Goal: Task Accomplishment & Management: Use online tool/utility

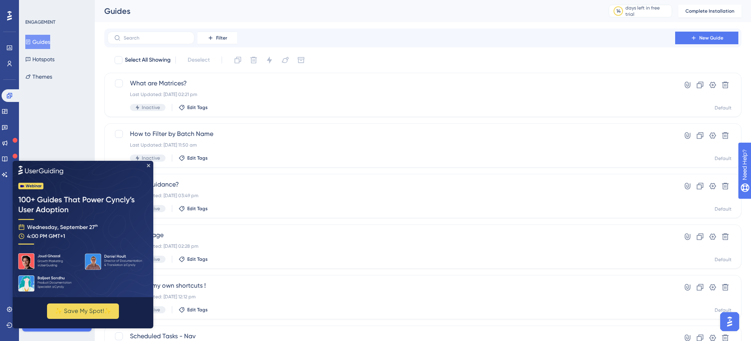
click at [148, 167] on img at bounding box center [83, 228] width 141 height 136
click at [150, 164] on icon "Close Preview" at bounding box center [148, 165] width 3 height 3
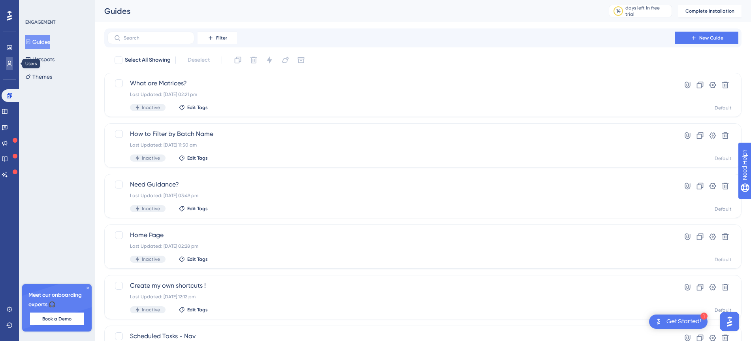
drag, startPoint x: 12, startPoint y: 63, endPoint x: 13, endPoint y: 58, distance: 5.3
click at [12, 62] on icon at bounding box center [9, 63] width 6 height 6
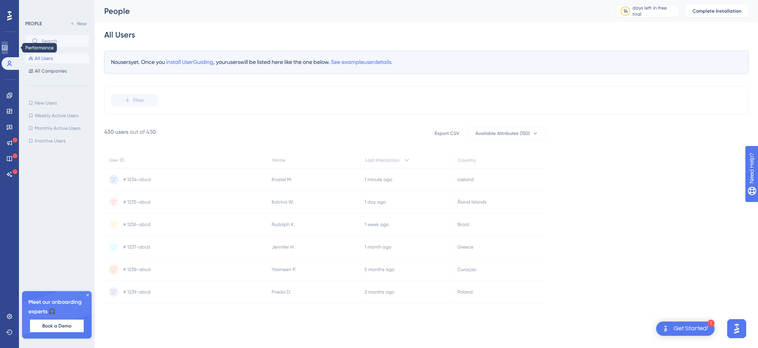
click at [8, 52] on link at bounding box center [5, 47] width 6 height 13
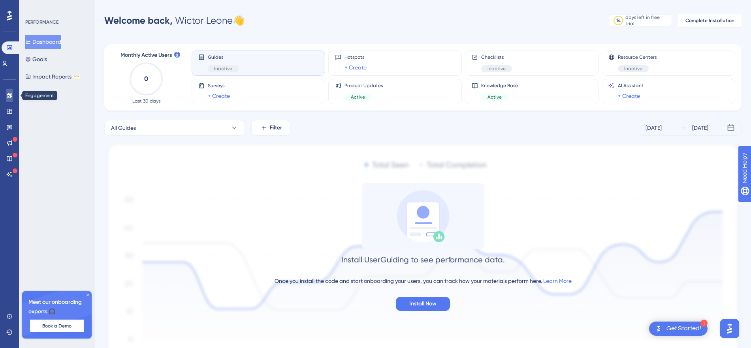
click at [12, 92] on link at bounding box center [9, 95] width 6 height 13
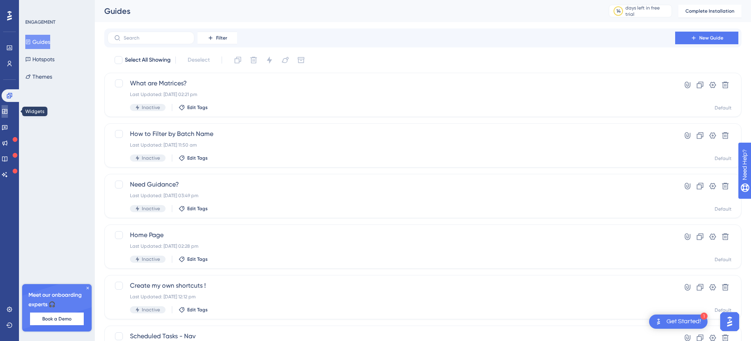
click at [8, 112] on icon at bounding box center [5, 111] width 6 height 6
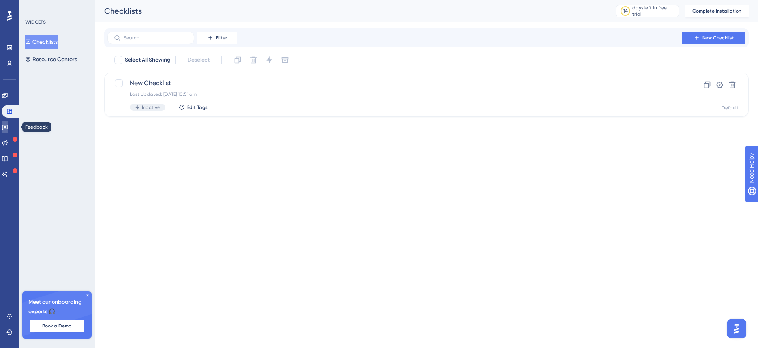
click at [8, 128] on icon at bounding box center [5, 127] width 6 height 6
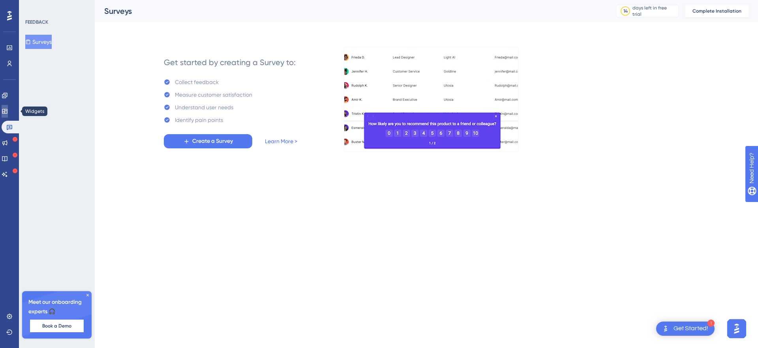
click at [7, 110] on icon at bounding box center [4, 111] width 5 height 5
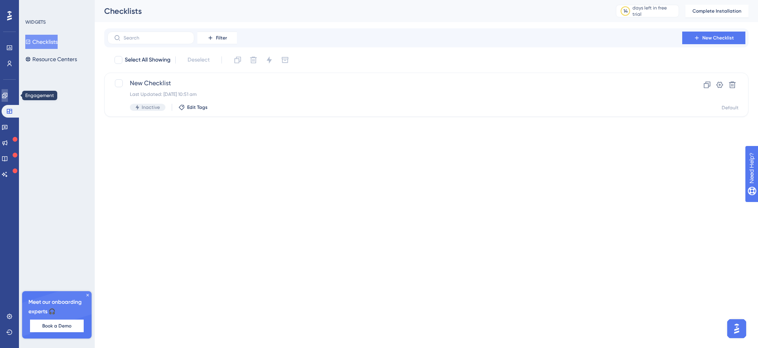
click at [8, 95] on icon at bounding box center [5, 95] width 6 height 6
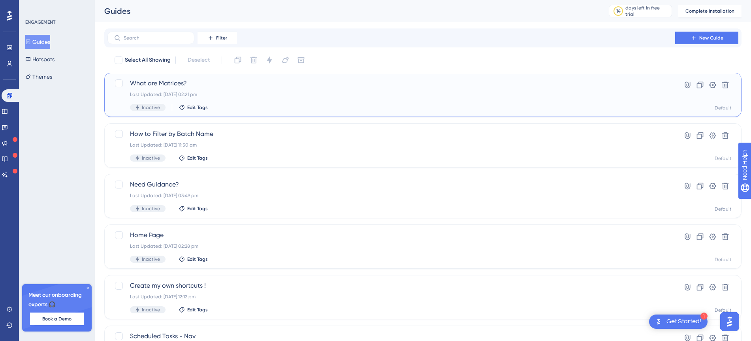
click at [199, 81] on span "What are Matrices?" at bounding box center [391, 83] width 523 height 9
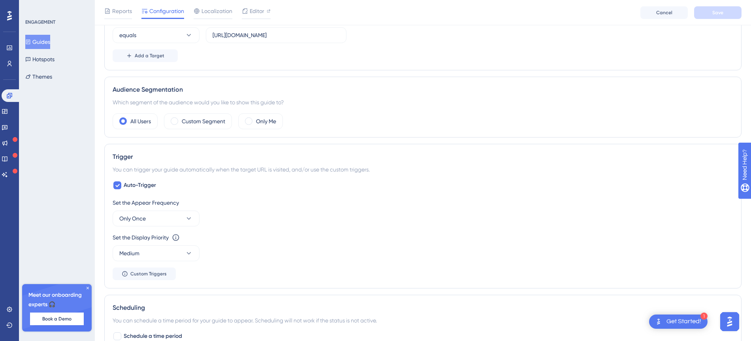
scroll to position [247, 0]
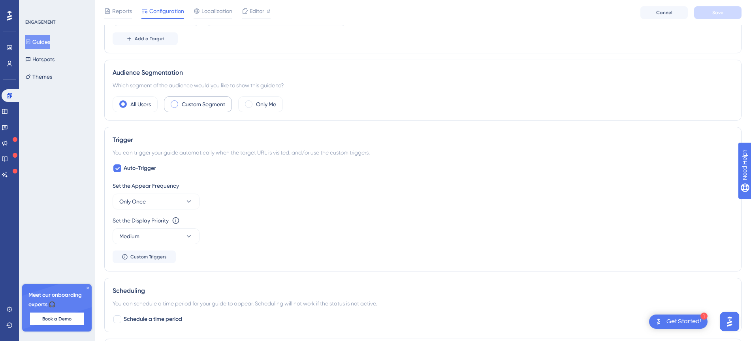
click at [214, 106] on label "Custom Segment" at bounding box center [203, 104] width 43 height 9
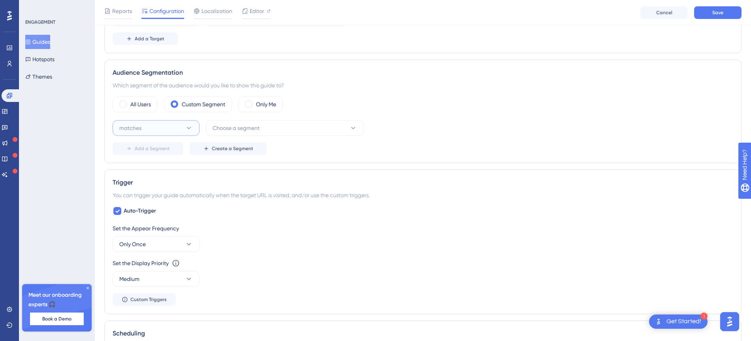
click at [172, 128] on button "matches" at bounding box center [156, 128] width 87 height 16
click at [176, 147] on div "matches matches" at bounding box center [156, 152] width 64 height 16
click at [256, 130] on span "Choose a segment" at bounding box center [236, 127] width 47 height 9
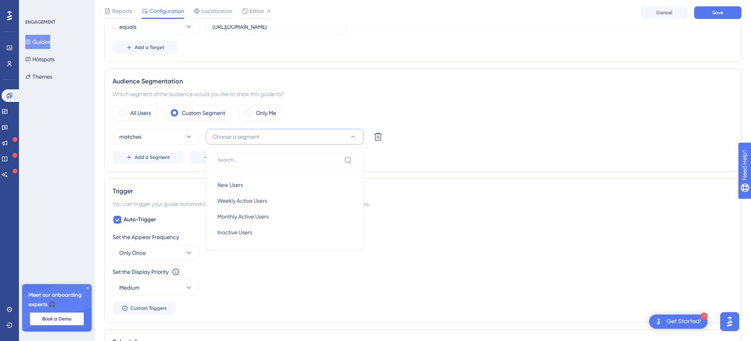
scroll to position [198, 0]
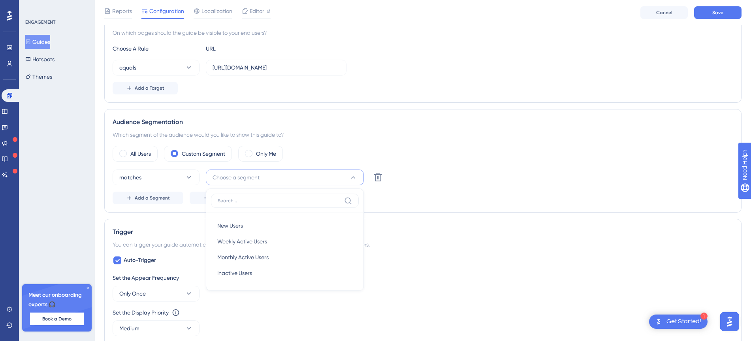
click at [180, 211] on div "Audience Segmentation Which segment of the audience would you like to show this…" at bounding box center [422, 160] width 637 height 103
click at [171, 198] on button "Add a Segment" at bounding box center [148, 198] width 71 height 13
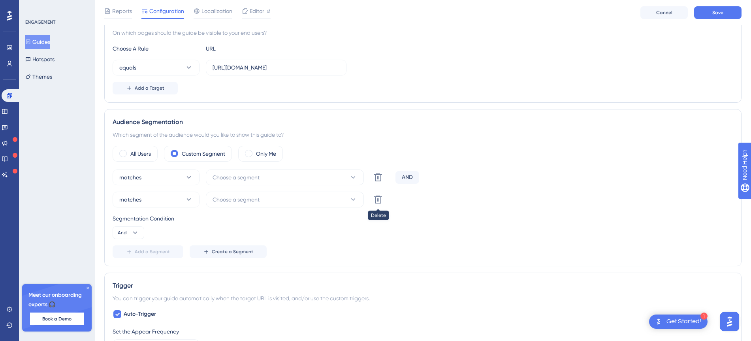
click at [386, 200] on div "matches Choose a segment Delete" at bounding box center [253, 200] width 280 height 16
click at [380, 199] on icon at bounding box center [377, 199] width 9 height 9
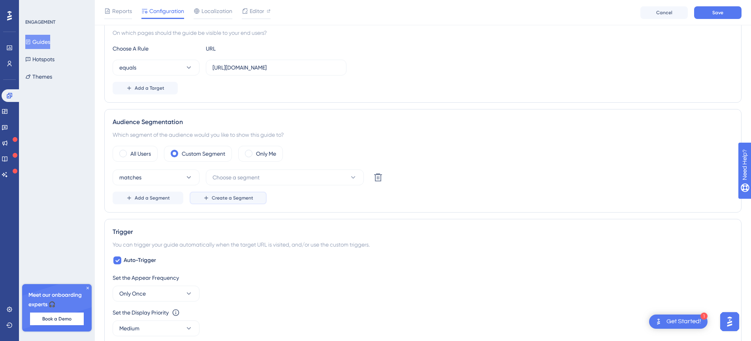
click at [245, 201] on span "Create a Segment" at bounding box center [232, 198] width 41 height 6
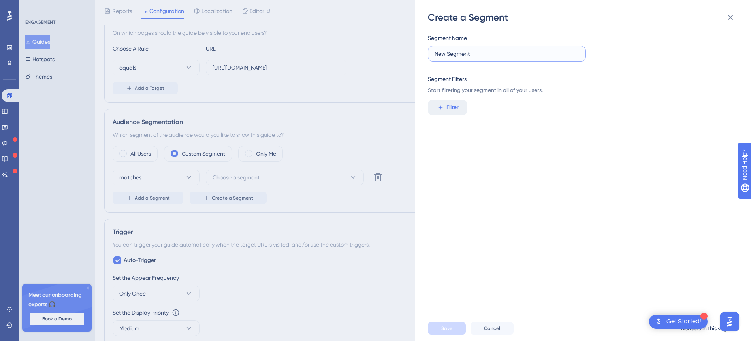
click at [467, 53] on input "New Segment" at bounding box center [507, 53] width 145 height 9
click at [458, 108] on span "Filter" at bounding box center [452, 107] width 12 height 9
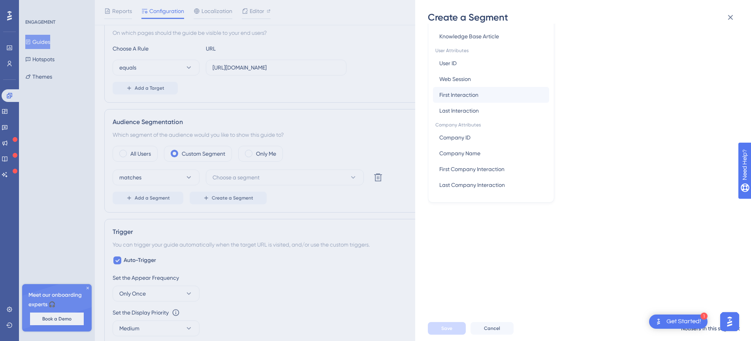
scroll to position [148, 0]
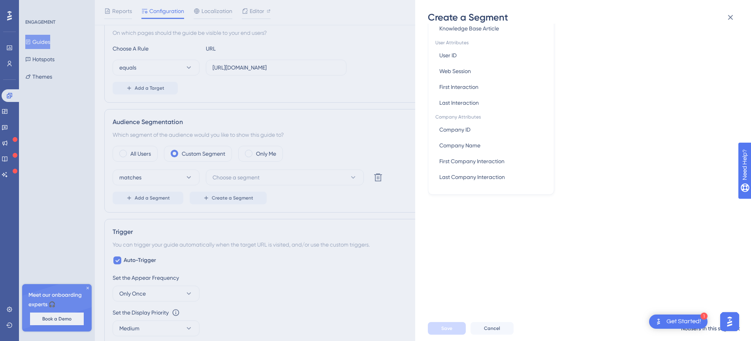
click at [582, 128] on div "Segment Name New Segment Segment Filters Start filtering your segment in all of…" at bounding box center [587, 170] width 318 height 292
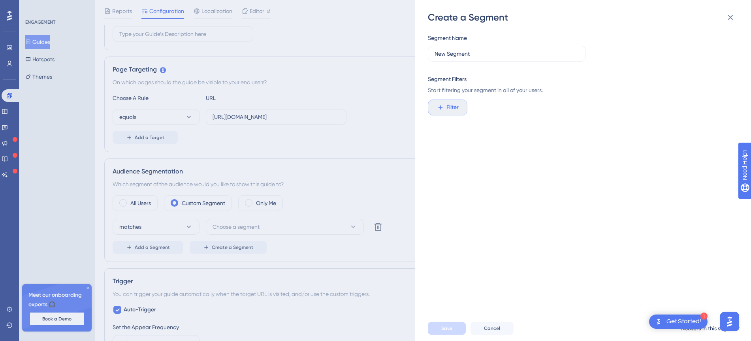
click at [443, 109] on icon at bounding box center [440, 107] width 7 height 7
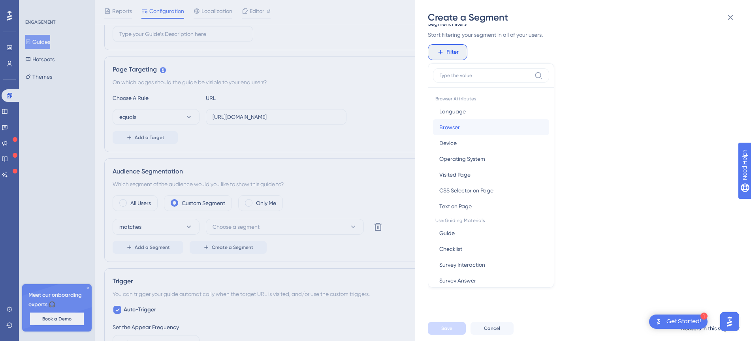
click at [460, 128] on button "Browser Browser" at bounding box center [491, 127] width 116 height 16
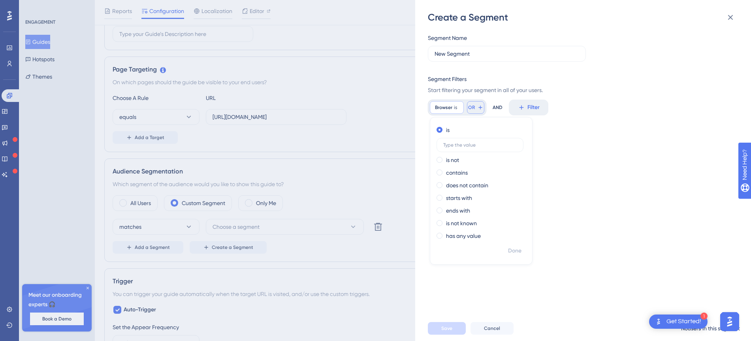
click at [467, 107] on button "OR" at bounding box center [475, 107] width 17 height 13
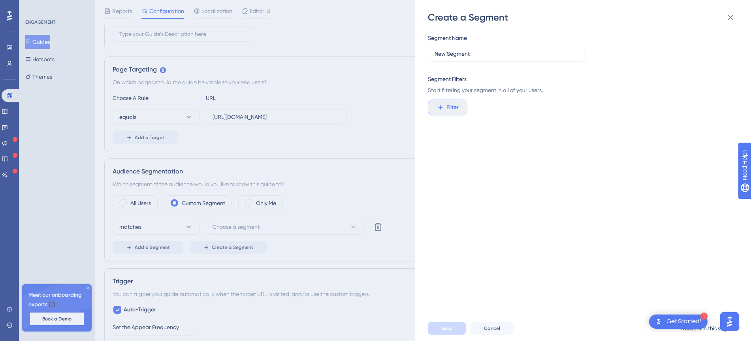
click at [459, 108] on button "Filter" at bounding box center [448, 108] width 40 height 16
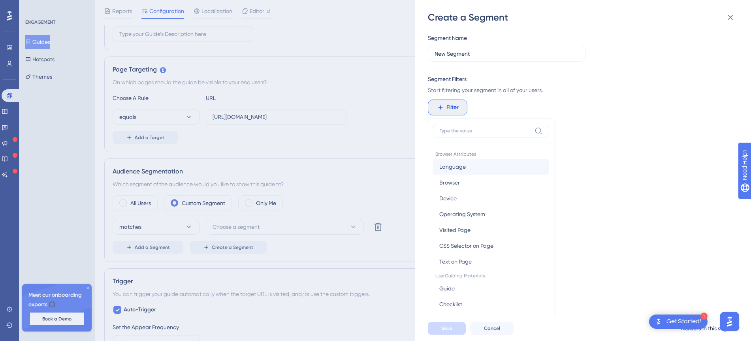
scroll to position [57, 0]
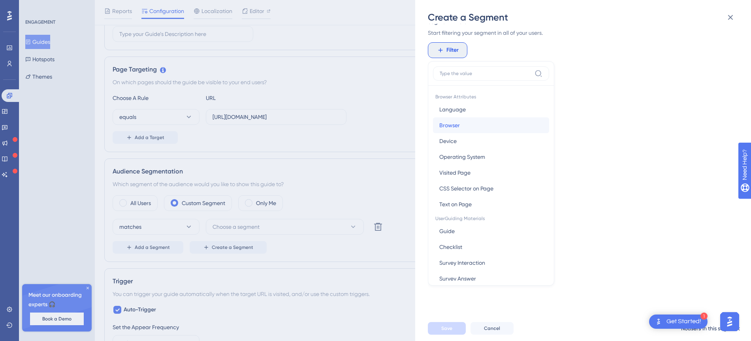
click at [465, 129] on button "Browser Browser" at bounding box center [491, 125] width 116 height 16
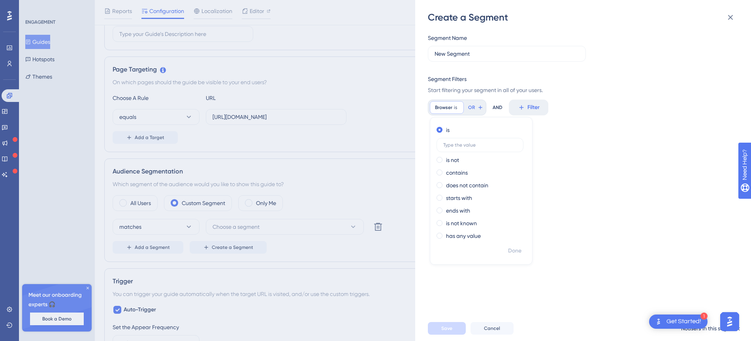
click at [495, 107] on div "AND" at bounding box center [498, 108] width 10 height 16
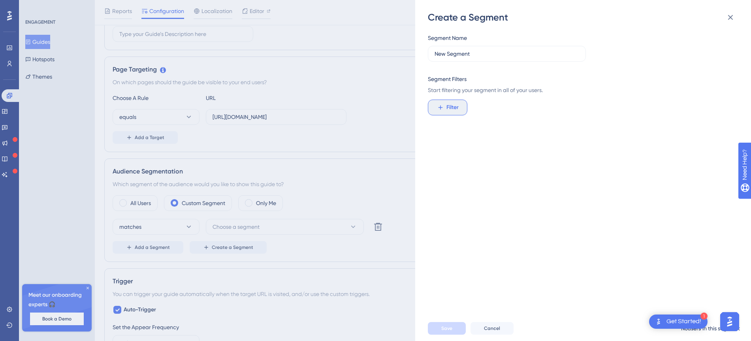
click at [452, 107] on span "Filter" at bounding box center [452, 107] width 12 height 9
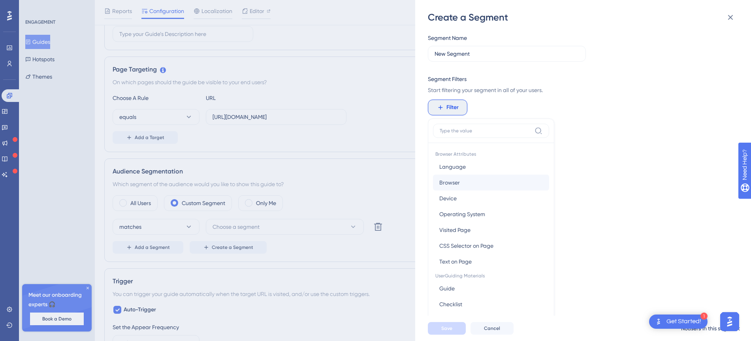
scroll to position [57, 0]
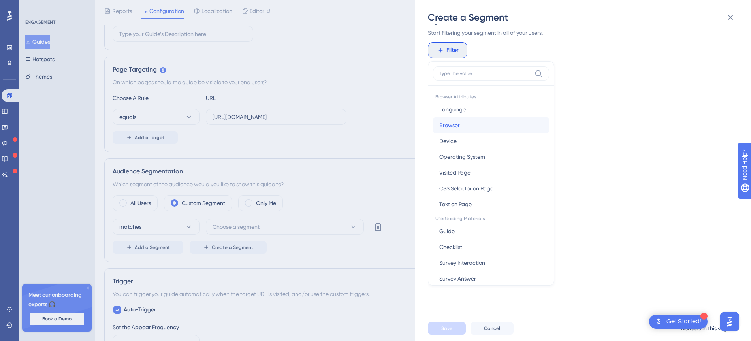
click at [466, 124] on button "Browser Browser" at bounding box center [491, 125] width 116 height 16
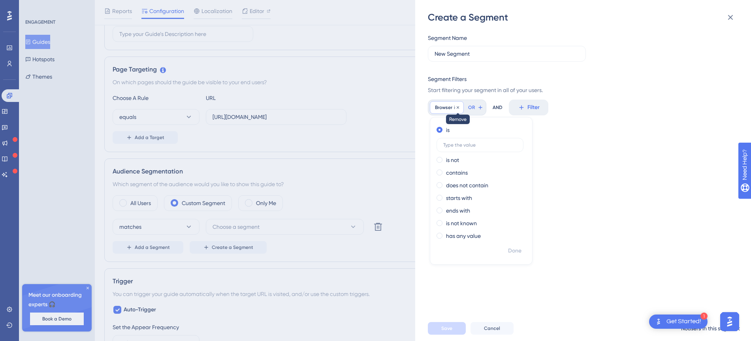
click at [456, 108] on icon at bounding box center [457, 107] width 5 height 5
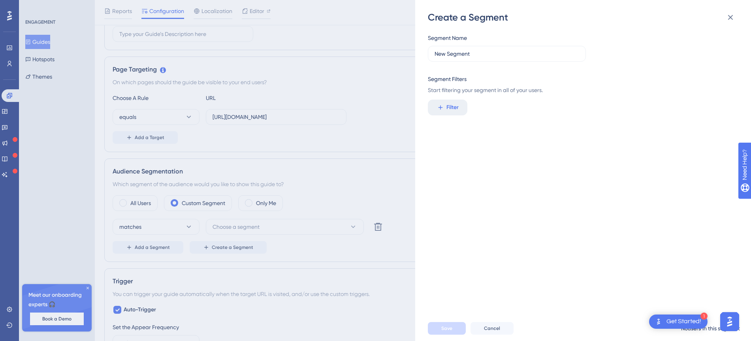
click at [456, 108] on span "Filter" at bounding box center [452, 107] width 12 height 9
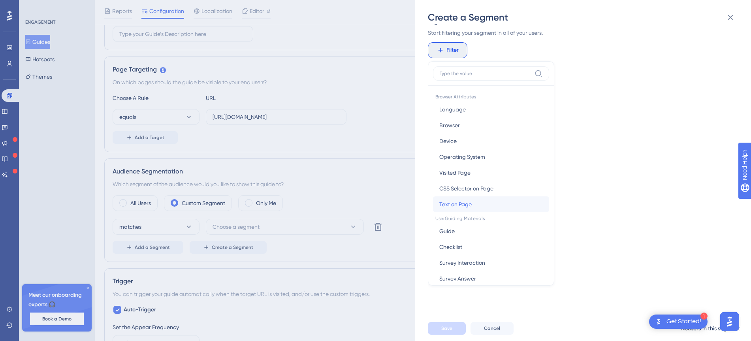
click at [472, 205] on button "Text on Page Text on Page" at bounding box center [491, 204] width 116 height 16
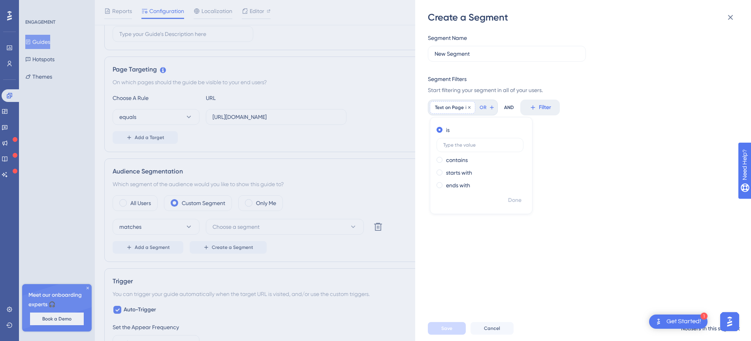
click at [460, 107] on span "Text on Page" at bounding box center [449, 107] width 29 height 6
click at [460, 107] on button "Filter" at bounding box center [448, 108] width 40 height 16
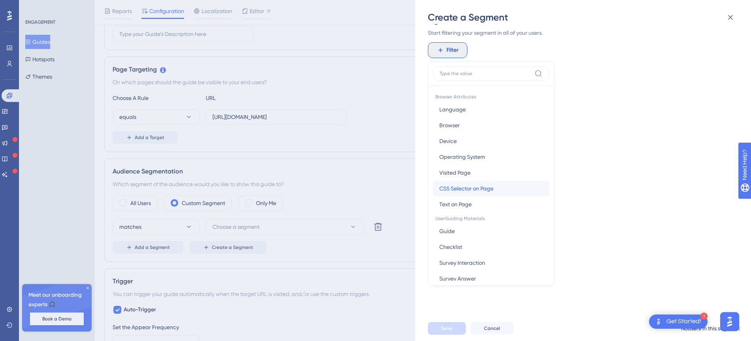
click at [482, 188] on span "CSS Selector on Page" at bounding box center [466, 188] width 54 height 9
